Goal: Task Accomplishment & Management: Manage account settings

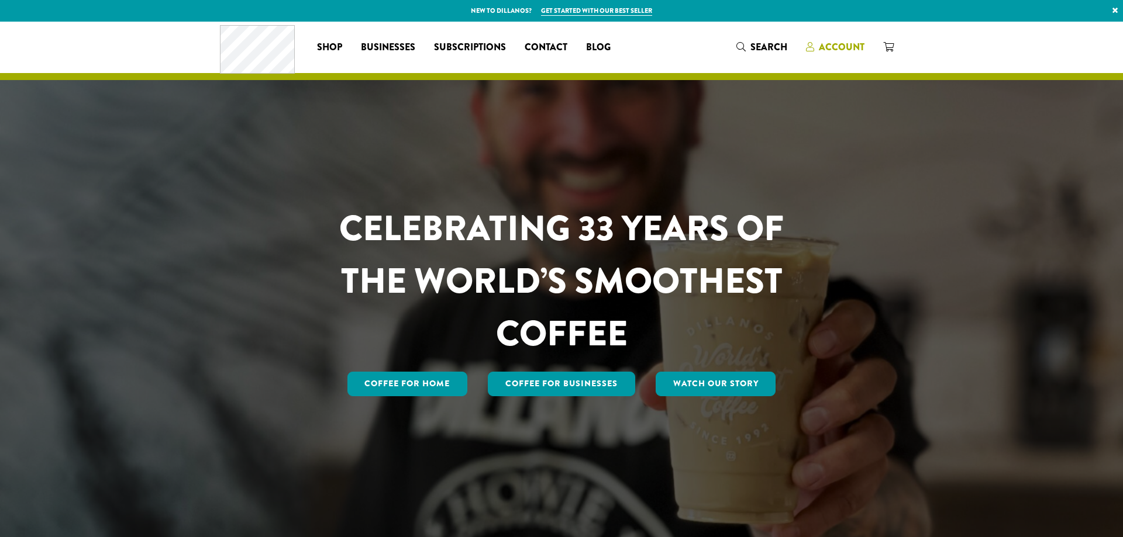
click at [850, 47] on span "Account" at bounding box center [842, 46] width 46 height 13
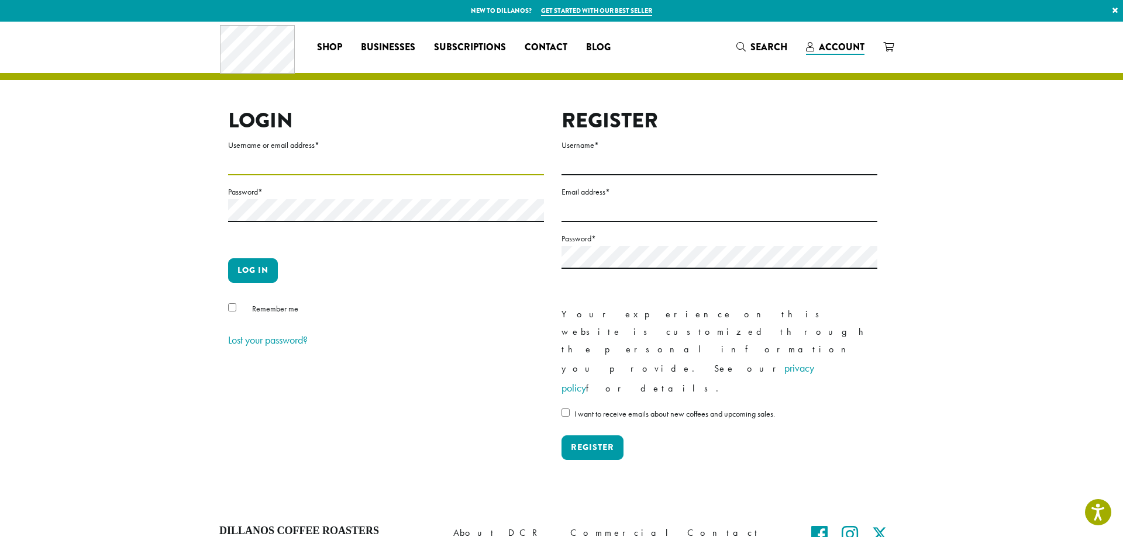
click at [270, 163] on input "Username or email address *" at bounding box center [386, 164] width 316 height 23
type input "**********"
click at [251, 264] on button "Log in" at bounding box center [253, 270] width 50 height 25
